Goal: Task Accomplishment & Management: Manage account settings

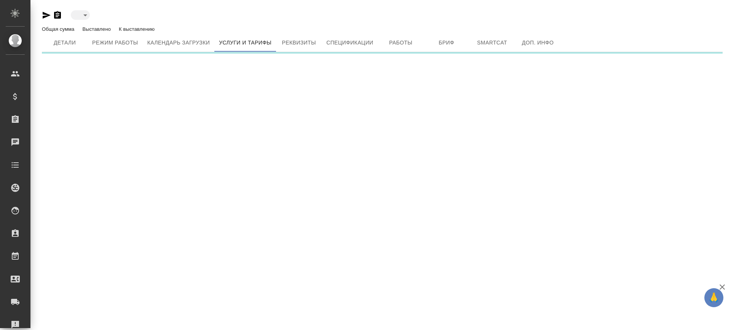
type input "active"
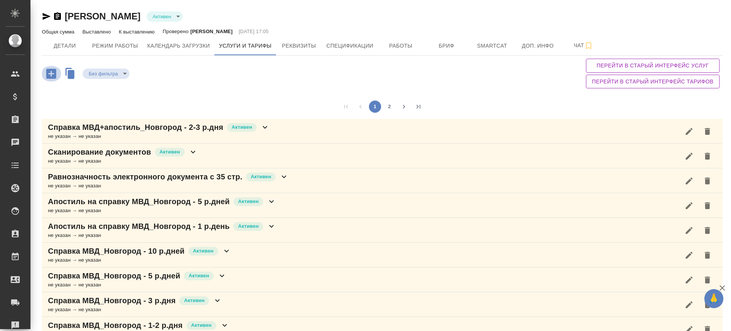
click at [52, 72] on icon "button" at bounding box center [51, 74] width 10 height 10
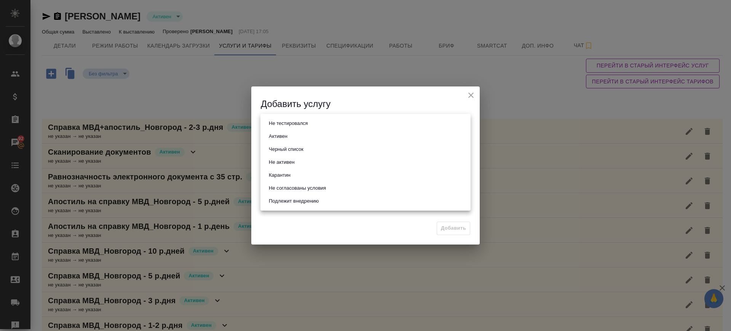
click at [292, 129] on body "🙏 .cls-1 fill:#fff; AWATERA Саглам Виктория v.saglam Клиенты Спецификации Заказ…" at bounding box center [365, 165] width 731 height 331
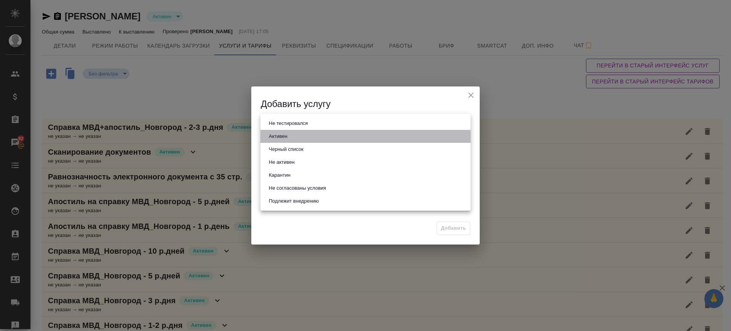
click at [291, 137] on li "Активен" at bounding box center [365, 136] width 210 height 13
type input "active"
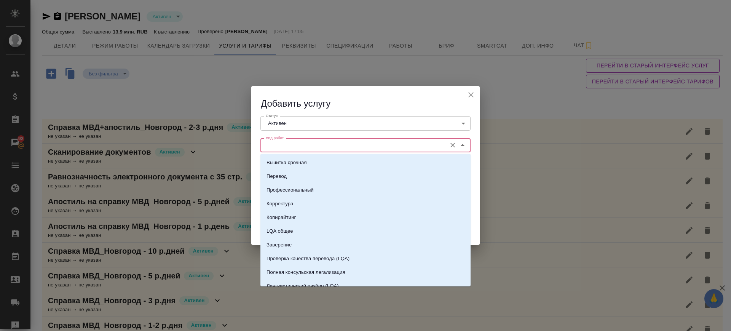
click at [291, 140] on input "Вид работ" at bounding box center [353, 144] width 180 height 9
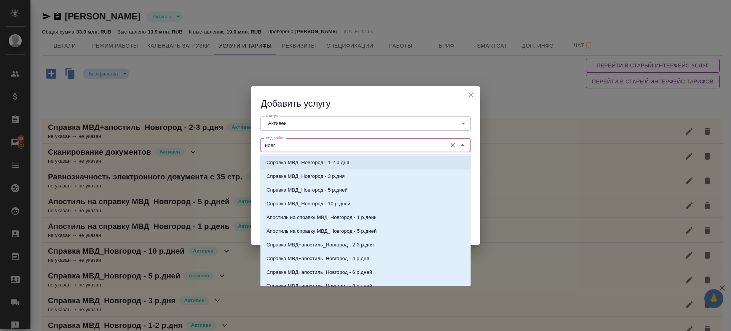
drag, startPoint x: 289, startPoint y: 143, endPoint x: 234, endPoint y: 144, distance: 54.8
click at [234, 144] on div "Добавить услугу Статус Активен active Статус Вид работ новг Вид работ Язык ориг…" at bounding box center [365, 165] width 731 height 331
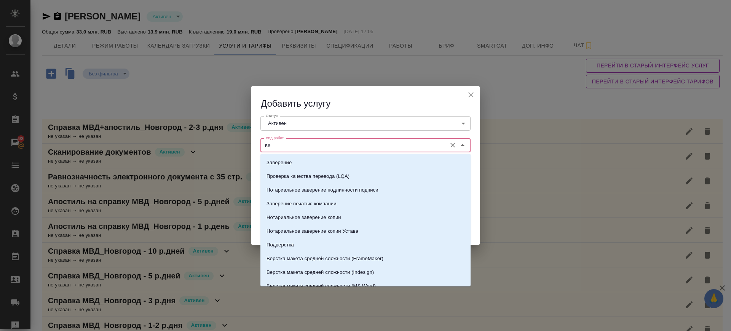
type input "в"
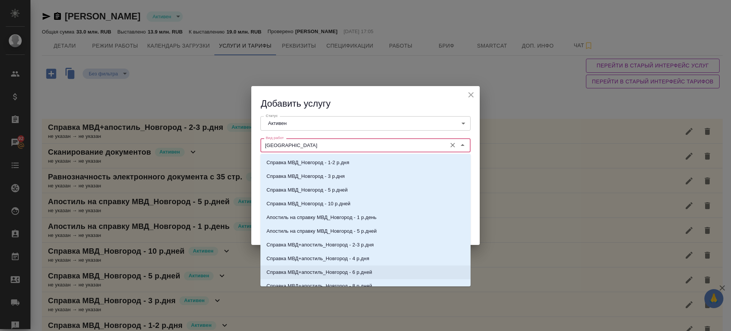
type input "новгород"
click at [297, 144] on input "новгород" at bounding box center [353, 144] width 180 height 9
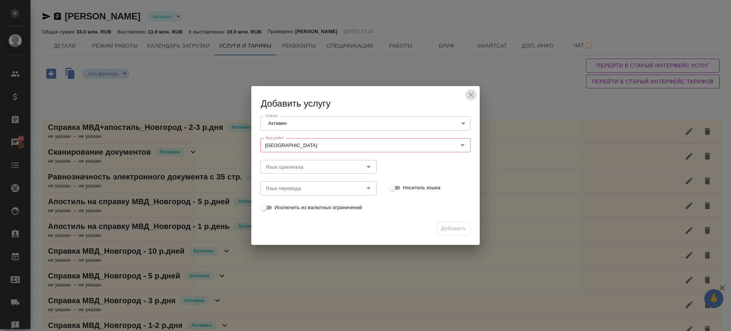
drag, startPoint x: 473, startPoint y: 93, endPoint x: 546, endPoint y: 11, distance: 110.3
click at [473, 94] on icon "close" at bounding box center [470, 94] width 9 height 9
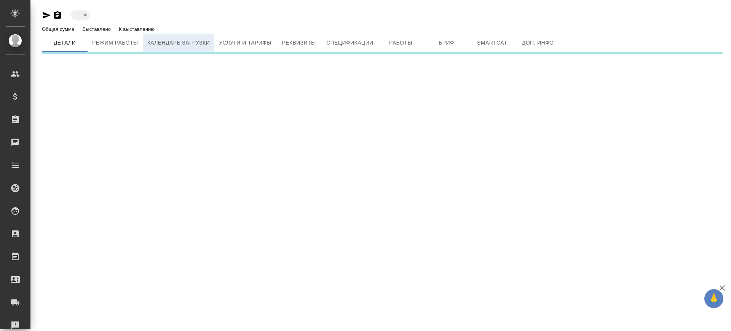
type input "active"
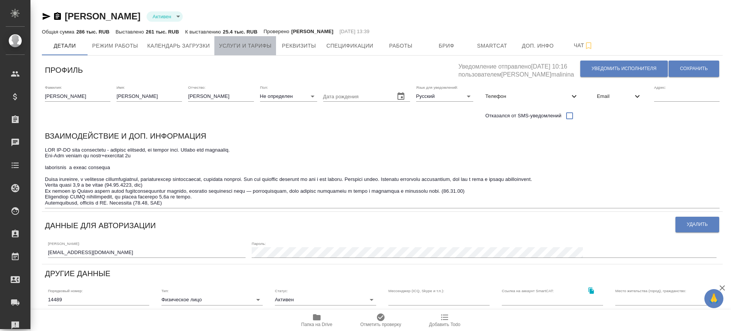
click at [260, 43] on span "Услуги и тарифы" at bounding box center [245, 46] width 53 height 10
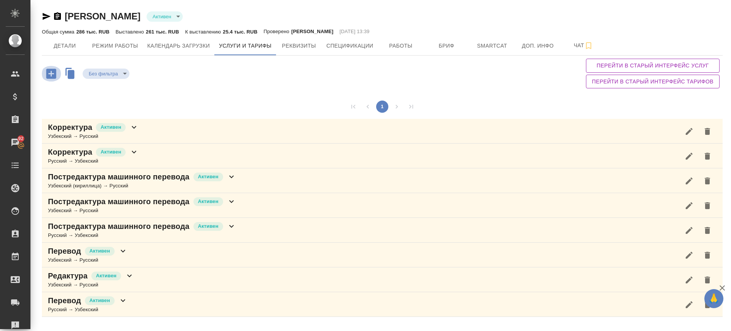
click at [48, 72] on icon "button" at bounding box center [51, 74] width 10 height 10
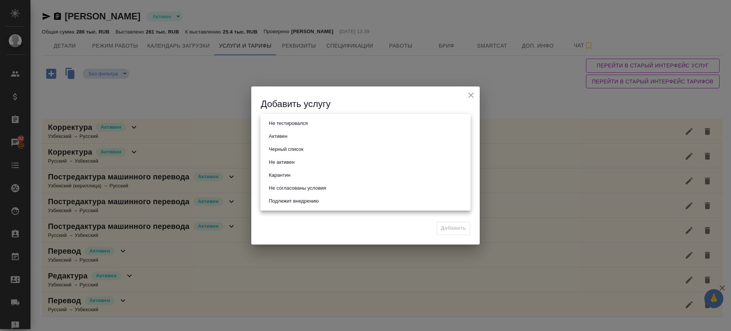
click at [290, 123] on body "🙏 .cls-1 fill:#fff; AWATERA Саглам Виктория v.saglam Клиенты Спецификации Заказ…" at bounding box center [365, 165] width 731 height 331
click at [289, 132] on button "Активен" at bounding box center [278, 136] width 23 height 8
type input "active"
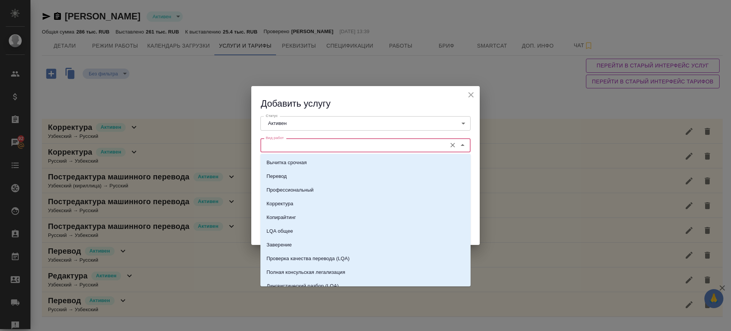
click at [307, 141] on input "Вид работ" at bounding box center [353, 144] width 180 height 9
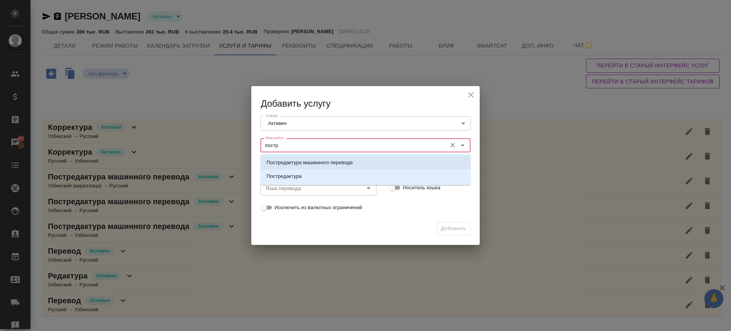
drag, startPoint x: 310, startPoint y: 161, endPoint x: 303, endPoint y: 171, distance: 12.3
click at [309, 161] on p "Постредактура машинного перевода" at bounding box center [310, 163] width 86 height 8
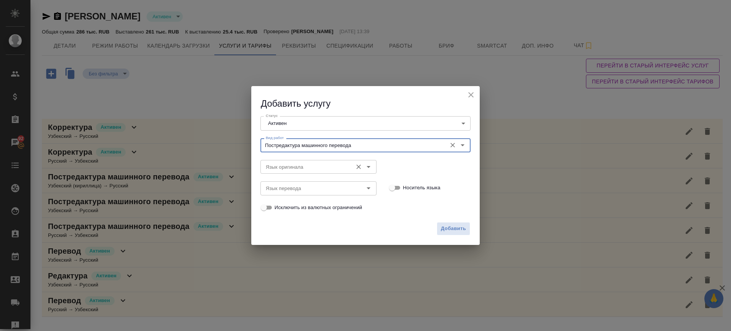
click at [302, 173] on div "Язык оригинала" at bounding box center [318, 167] width 116 height 14
type input "Постредактура машинного перевода"
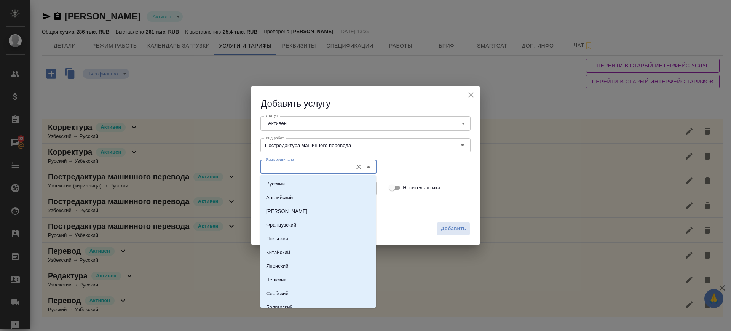
click at [300, 169] on input "Язык оригинала" at bounding box center [306, 166] width 86 height 9
click at [302, 194] on li "Английский" at bounding box center [318, 198] width 116 height 14
type input "Английский"
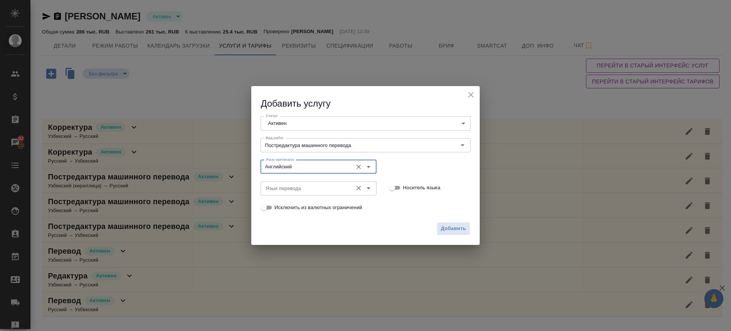
click at [298, 186] on input "Язык перевода" at bounding box center [306, 188] width 86 height 9
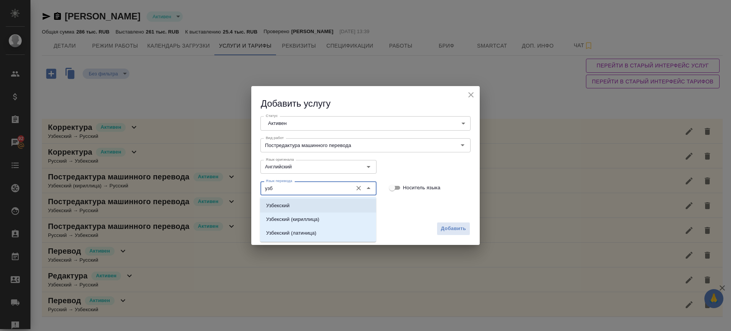
drag, startPoint x: 298, startPoint y: 201, endPoint x: 321, endPoint y: 207, distance: 23.4
click at [298, 201] on li "Узбекский" at bounding box center [318, 206] width 116 height 14
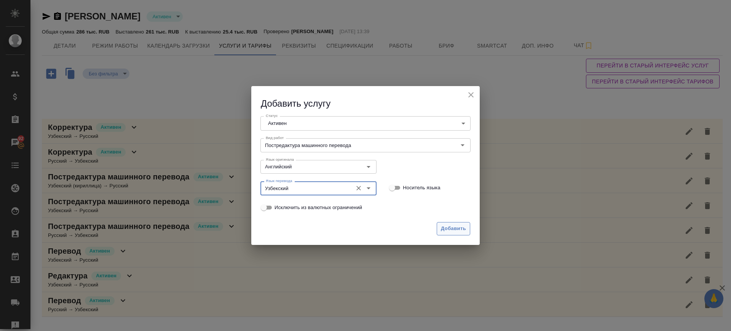
type input "Узбекский"
click at [454, 229] on span "Добавить" at bounding box center [453, 228] width 25 height 9
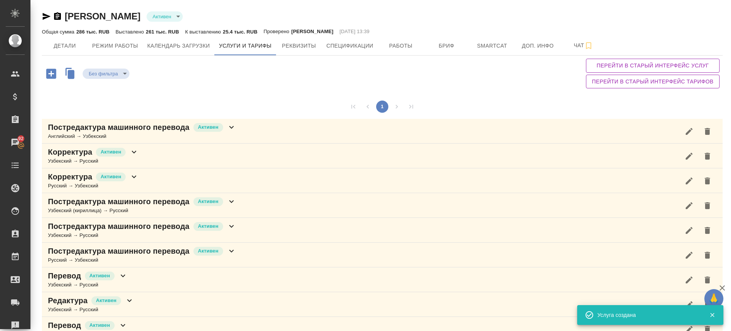
click at [257, 131] on div "Постредактура машинного перевода Активен Английский → Узбекский" at bounding box center [382, 131] width 681 height 25
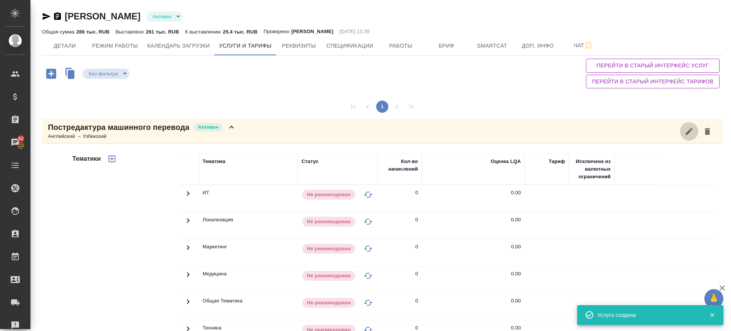
click at [685, 133] on button "button" at bounding box center [689, 131] width 18 height 18
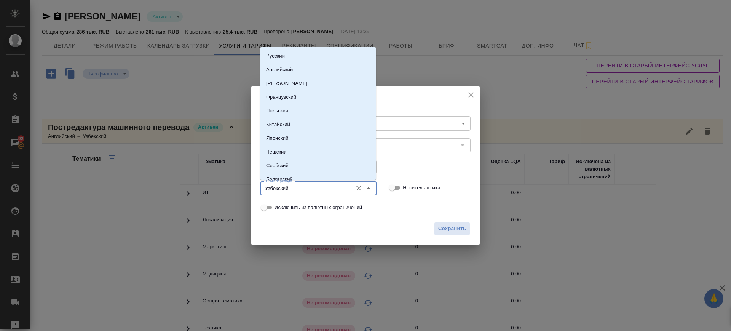
click at [321, 186] on input "Узбекский" at bounding box center [306, 188] width 86 height 9
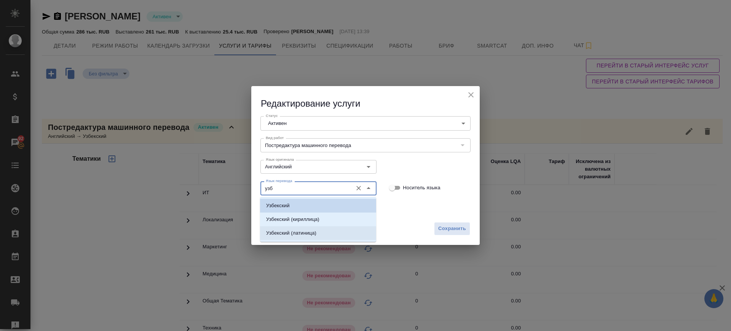
click at [326, 233] on li "Узбекский (латиница)" at bounding box center [318, 233] width 116 height 14
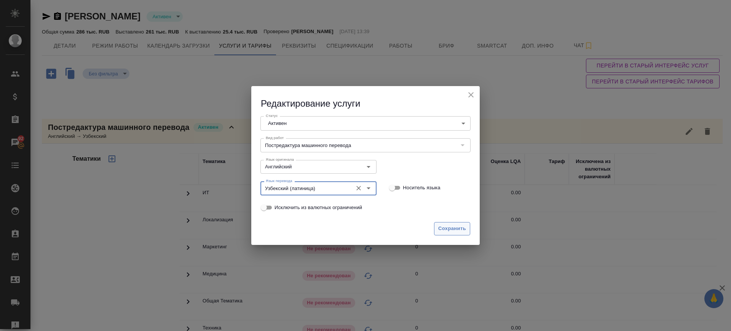
type input "Узбекский (латиница)"
click at [463, 229] on span "Сохранить" at bounding box center [452, 228] width 28 height 9
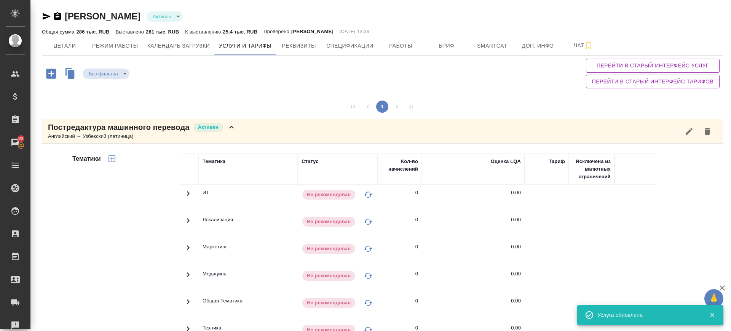
scroll to position [190, 0]
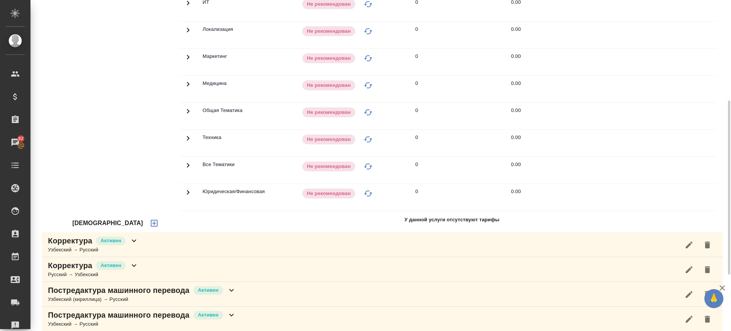
click at [150, 222] on icon "button" at bounding box center [154, 223] width 9 height 9
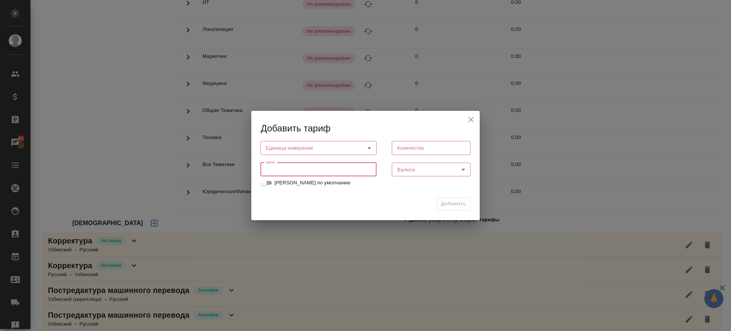
click at [278, 163] on input "number" at bounding box center [318, 170] width 116 height 14
type input "1.6"
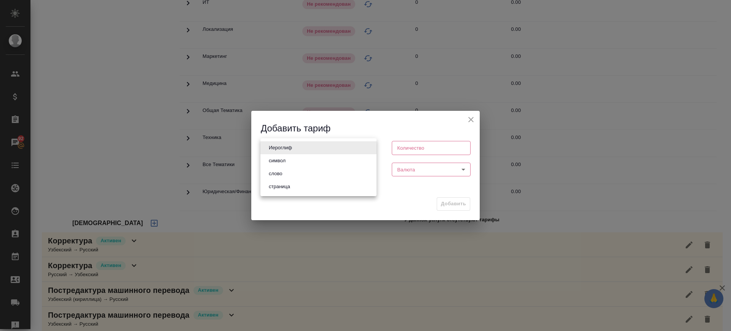
drag, startPoint x: 289, startPoint y: 147, endPoint x: 287, endPoint y: 156, distance: 8.5
click at [289, 148] on body "🙏 .cls-1 fill:#fff; AWATERA Саглам Виктория v.saglam Клиенты Спецификации Заказ…" at bounding box center [365, 165] width 731 height 331
drag, startPoint x: 291, startPoint y: 176, endPoint x: 408, endPoint y: 175, distance: 117.3
click at [294, 174] on li "слово" at bounding box center [318, 173] width 116 height 13
type input "5a8b1489cc6b4906c91bfd90"
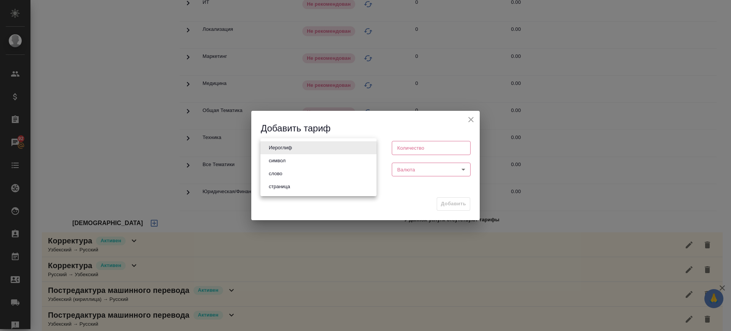
type input "1"
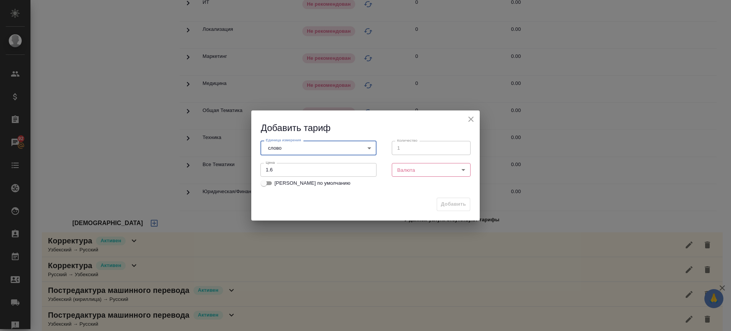
click at [408, 174] on body "🙏 .cls-1 fill:#fff; AWATERA Саглам Виктория v.saglam Клиенты Спецификации Заказ…" at bounding box center [365, 165] width 731 height 331
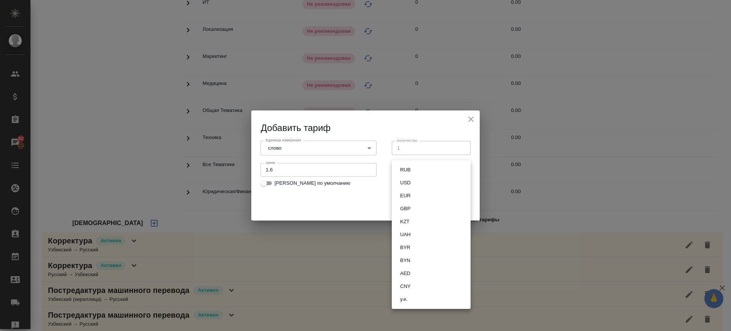
click at [407, 170] on button "RUB" at bounding box center [405, 170] width 15 height 8
type input "RUB"
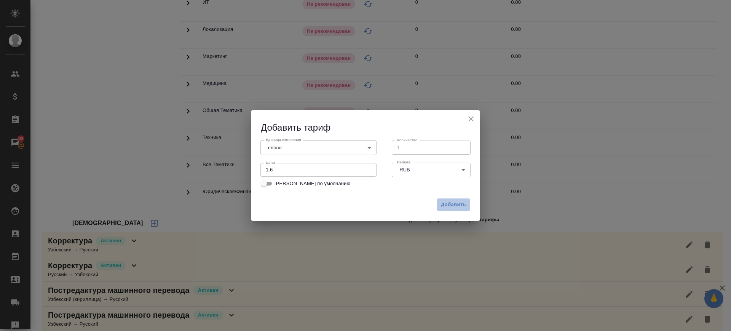
drag, startPoint x: 452, startPoint y: 199, endPoint x: 300, endPoint y: 166, distance: 155.8
click at [452, 200] on button "Добавить" at bounding box center [454, 204] width 34 height 13
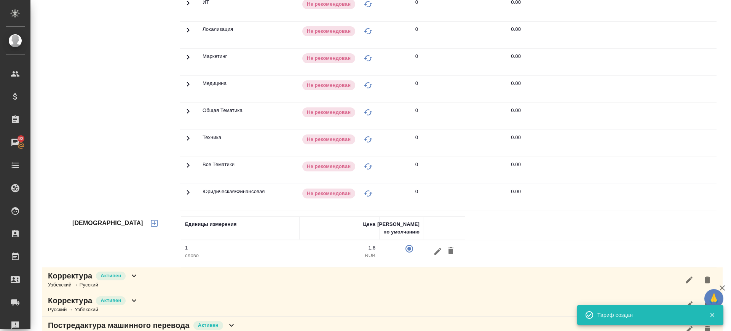
scroll to position [0, 0]
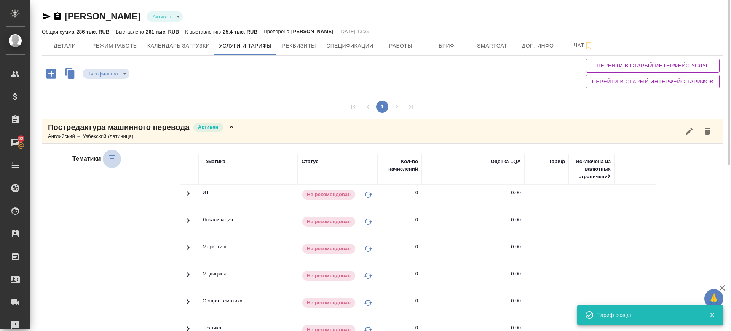
click at [113, 156] on icon "button" at bounding box center [111, 158] width 9 height 9
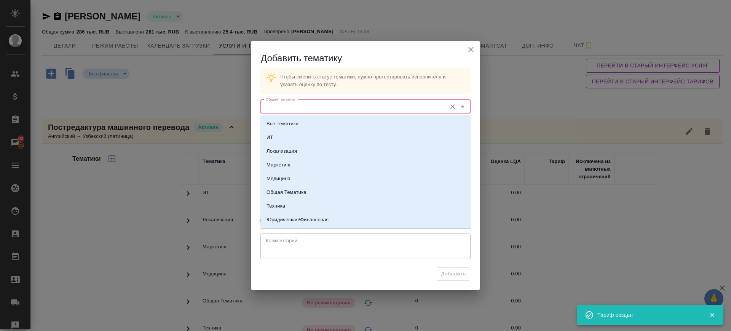
click at [319, 107] on input "Общая тематика" at bounding box center [353, 106] width 180 height 9
click at [304, 203] on li "Техника" at bounding box center [365, 206] width 210 height 14
type input "Техника"
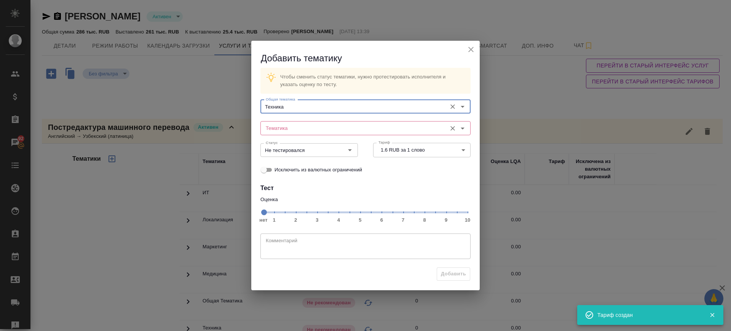
click at [312, 126] on input "Тематика" at bounding box center [353, 127] width 180 height 9
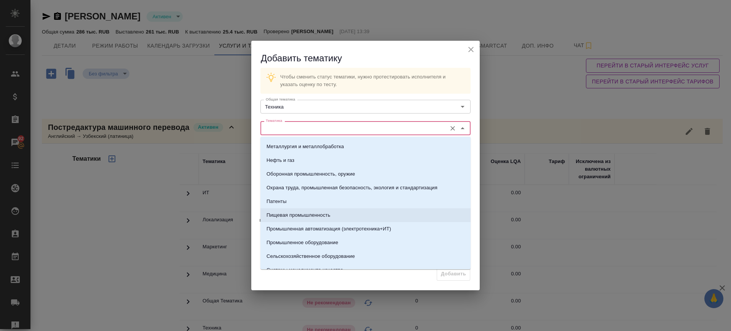
scroll to position [143, 0]
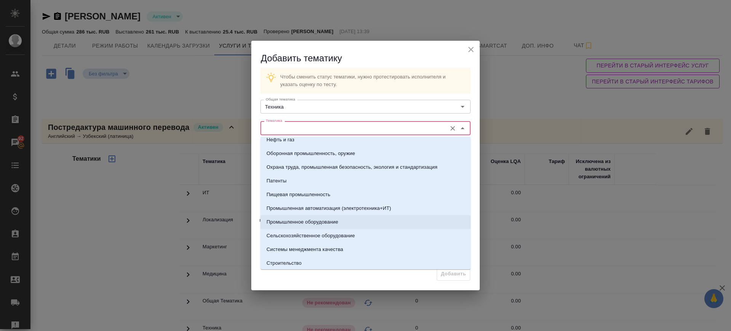
click at [321, 221] on p "Промышленное оборудование" at bounding box center [303, 222] width 72 height 8
type input "Промышленное оборудование"
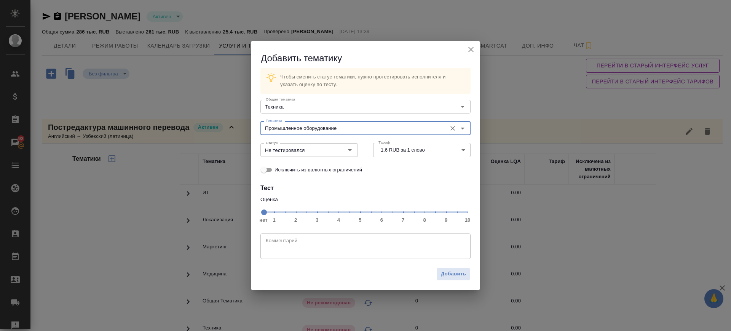
drag, startPoint x: 402, startPoint y: 213, endPoint x: 426, endPoint y: 250, distance: 44.0
click at [402, 212] on span "нет 1 2 3 4 5 6 7 8 9 10" at bounding box center [365, 211] width 204 height 11
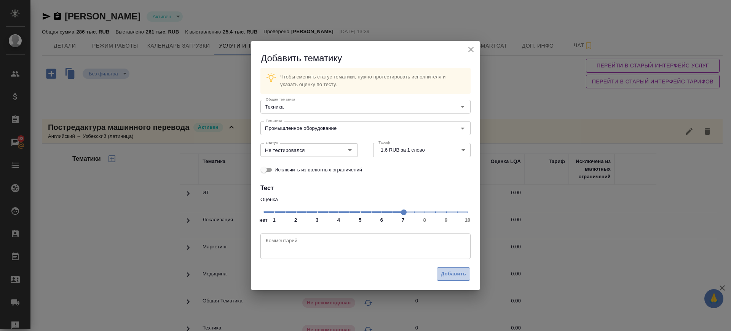
click at [444, 269] on button "Добавить" at bounding box center [454, 273] width 34 height 13
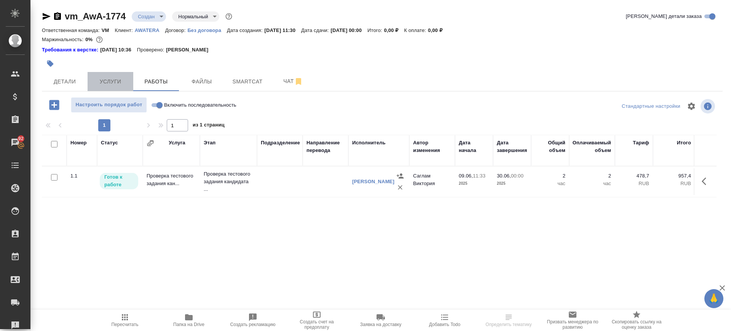
click at [121, 86] on button "Услуги" at bounding box center [111, 81] width 46 height 19
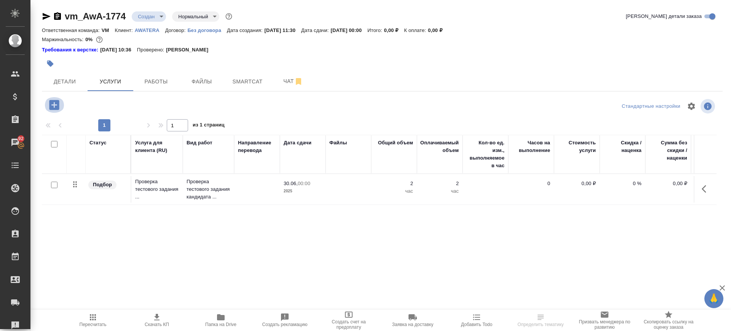
click at [53, 103] on icon "button" at bounding box center [54, 105] width 10 height 10
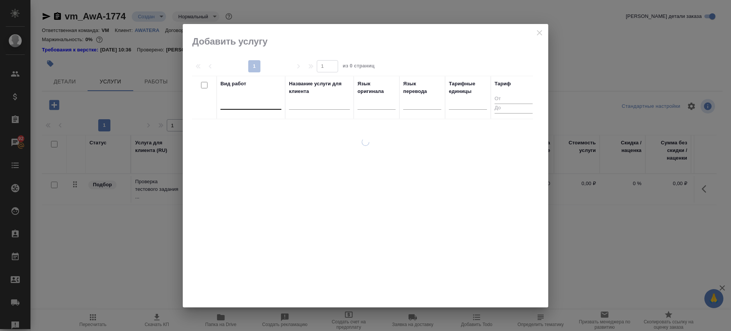
click at [254, 103] on div at bounding box center [250, 101] width 61 height 11
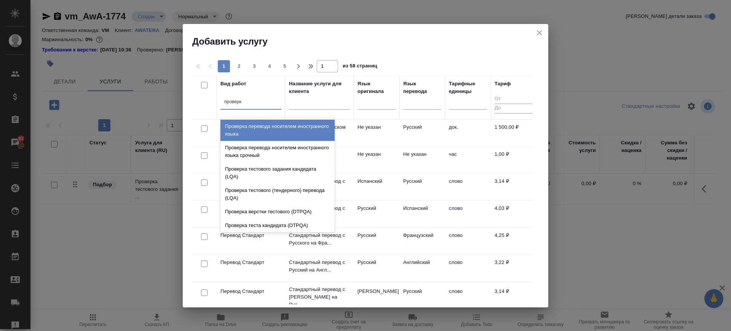
type input "проверка"
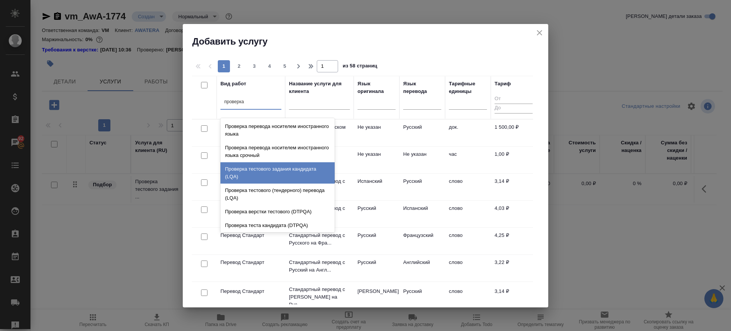
click at [264, 169] on div "Проверка тестового задания кандидата (LQA)" at bounding box center [277, 172] width 114 height 21
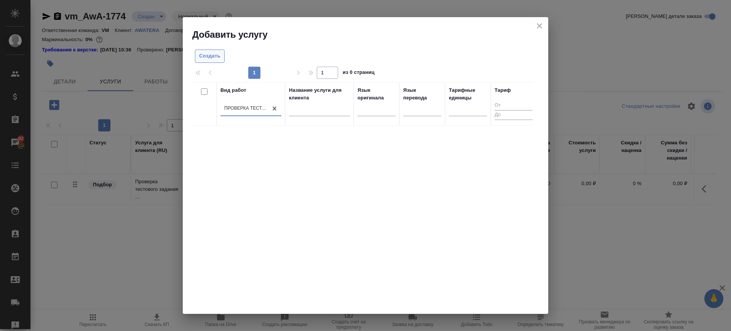
click at [218, 57] on span "Создать" at bounding box center [209, 56] width 21 height 9
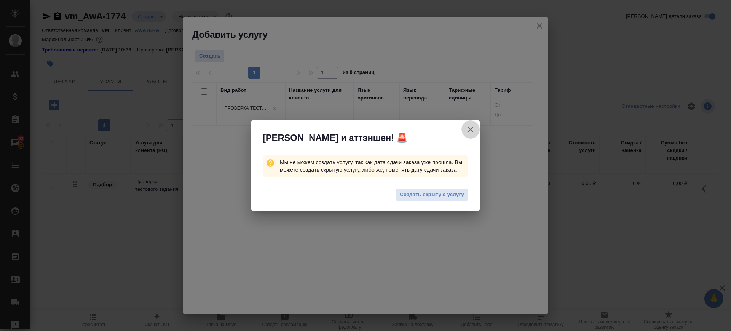
click at [470, 128] on icon "button" at bounding box center [470, 129] width 9 height 9
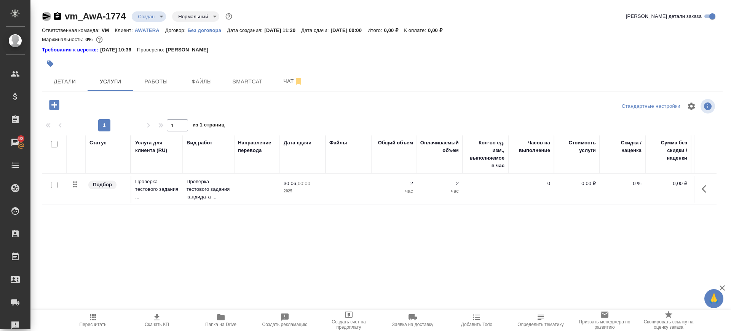
click at [42, 14] on icon "button" at bounding box center [46, 16] width 9 height 9
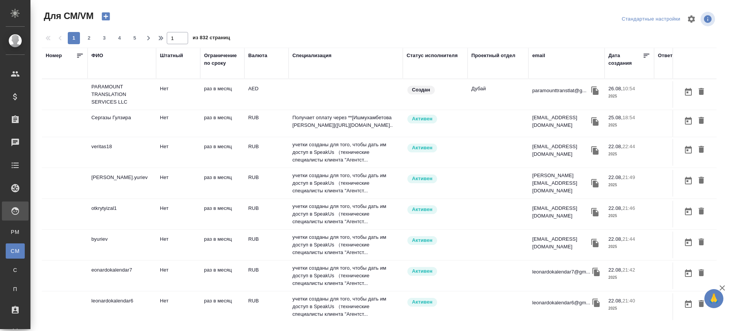
click at [99, 51] on th "ФИО" at bounding box center [122, 63] width 69 height 31
click at [101, 52] on div "ФИО" at bounding box center [97, 56] width 12 height 8
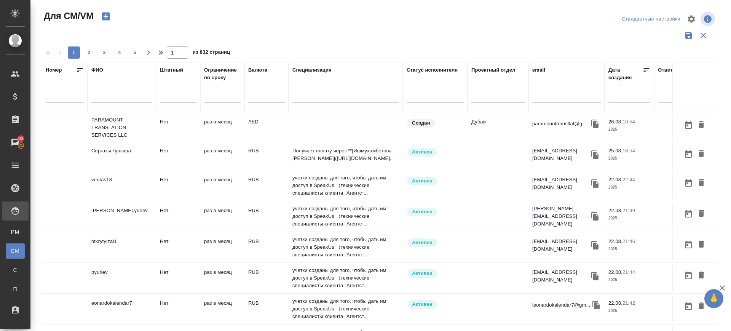
click at [106, 96] on input "text" at bounding box center [121, 98] width 61 height 10
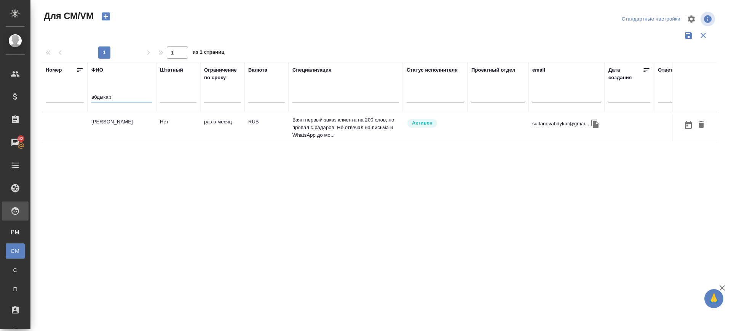
type input "абдыкар"
click at [125, 126] on td "[PERSON_NAME]" at bounding box center [122, 127] width 69 height 27
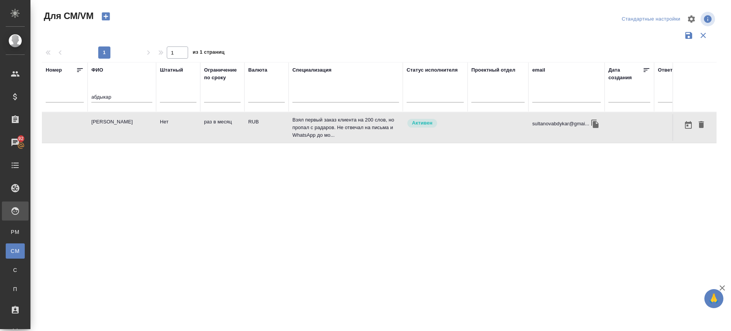
click at [125, 126] on td "[PERSON_NAME]" at bounding box center [122, 127] width 69 height 27
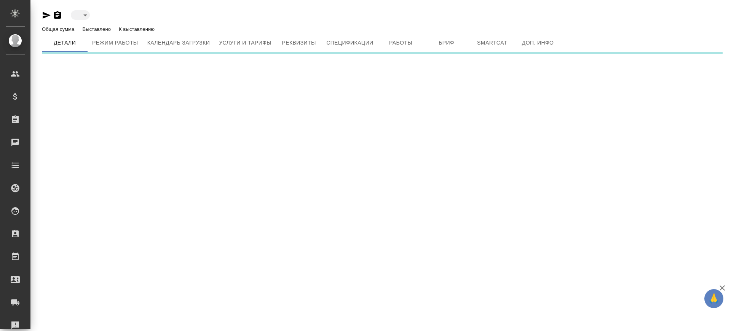
type input "active"
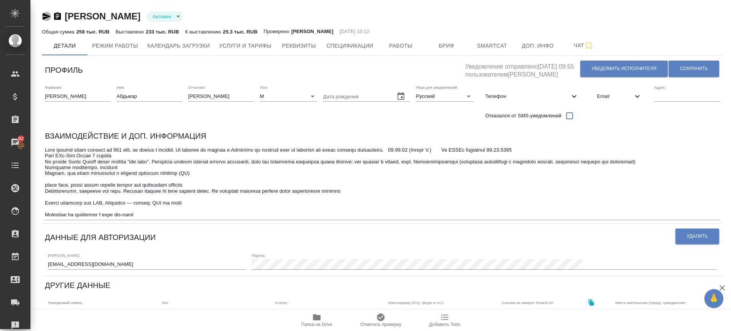
click at [48, 15] on icon "button" at bounding box center [47, 16] width 8 height 7
click at [196, 40] on button "Календарь загрузки" at bounding box center [179, 45] width 72 height 19
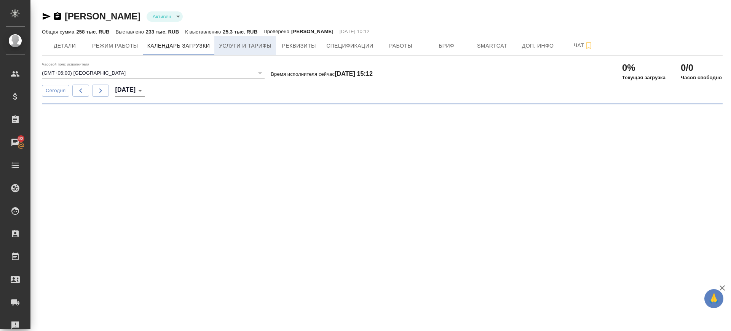
click at [249, 49] on span "Услуги и тарифы" at bounding box center [245, 46] width 53 height 10
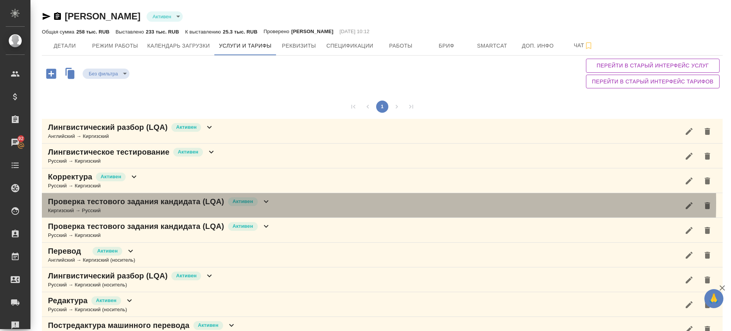
click at [262, 203] on icon at bounding box center [266, 201] width 9 height 9
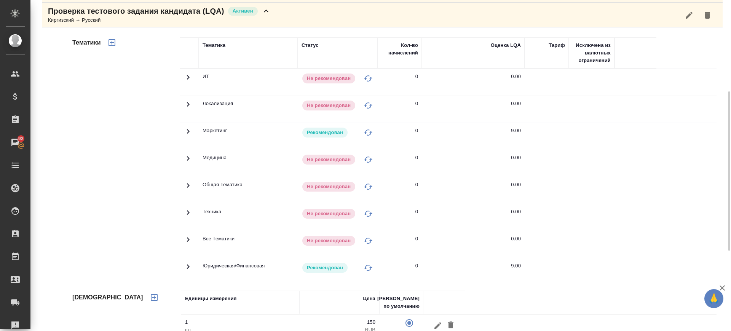
scroll to position [238, 0]
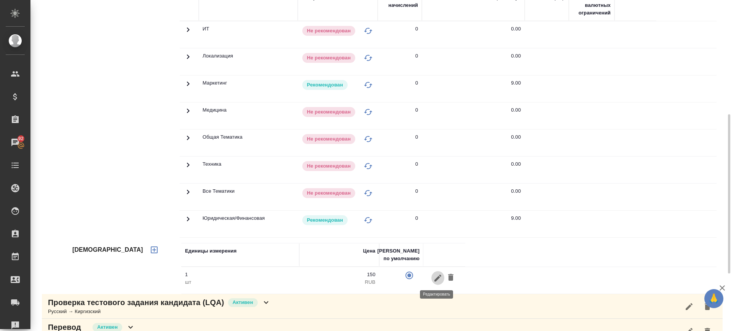
click at [437, 276] on icon "button" at bounding box center [437, 277] width 9 height 9
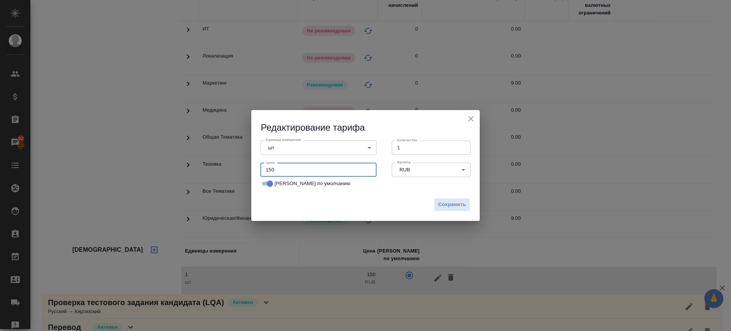
drag, startPoint x: 309, startPoint y: 173, endPoint x: 260, endPoint y: 171, distance: 48.4
click at [260, 171] on input "150" at bounding box center [318, 170] width 116 height 14
type input "200"
click at [463, 204] on span "Сохранить" at bounding box center [452, 204] width 28 height 9
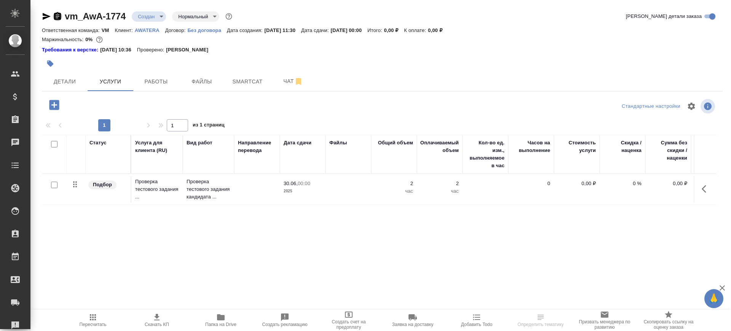
click at [55, 16] on icon "button" at bounding box center [57, 16] width 7 height 8
click at [142, 82] on span "Работы" at bounding box center [156, 82] width 37 height 10
